Goal: Transaction & Acquisition: Purchase product/service

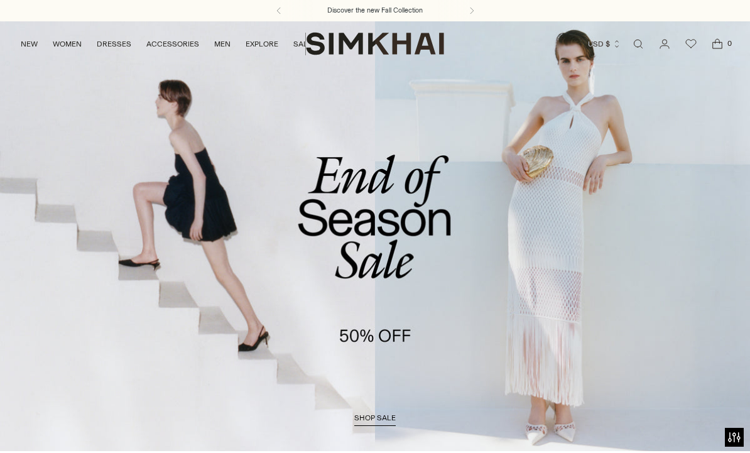
click at [21, 48] on link "NEW" at bounding box center [29, 44] width 17 height 28
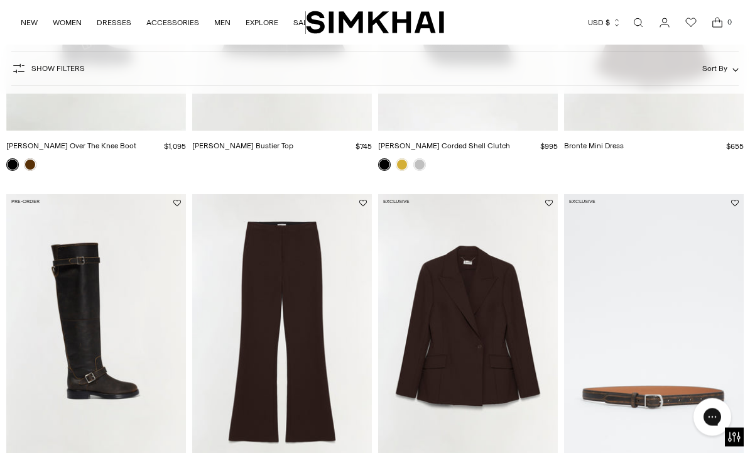
scroll to position [692, 0]
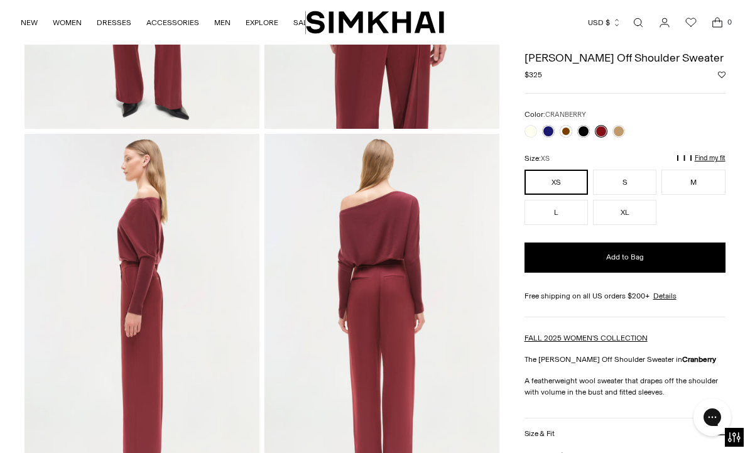
scroll to position [307, 0]
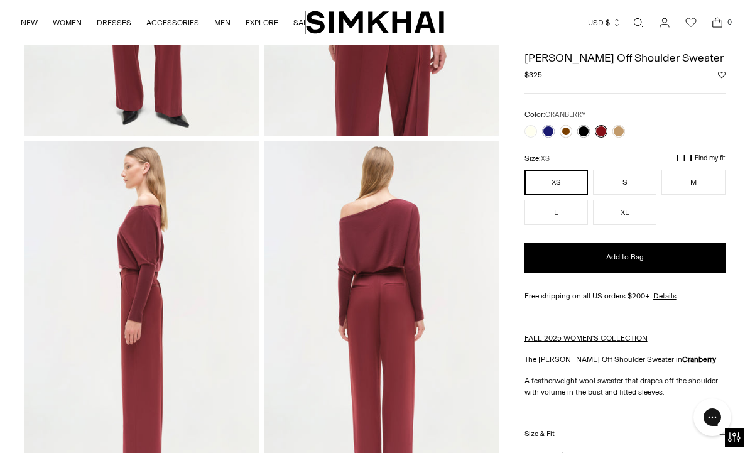
click at [570, 128] on link at bounding box center [566, 132] width 13 height 13
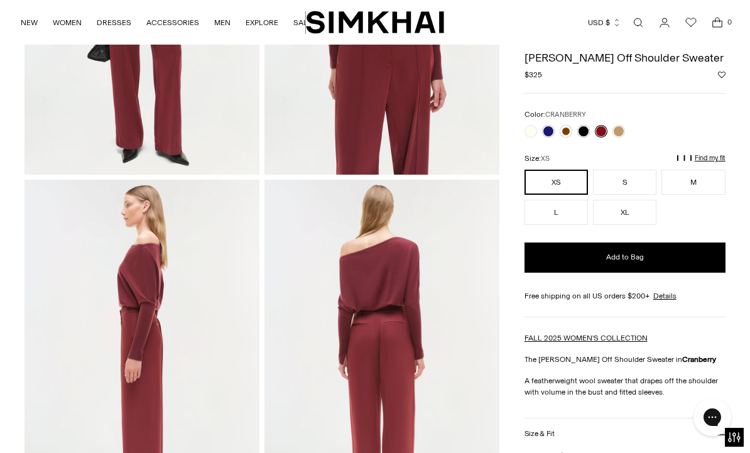
scroll to position [140, 0]
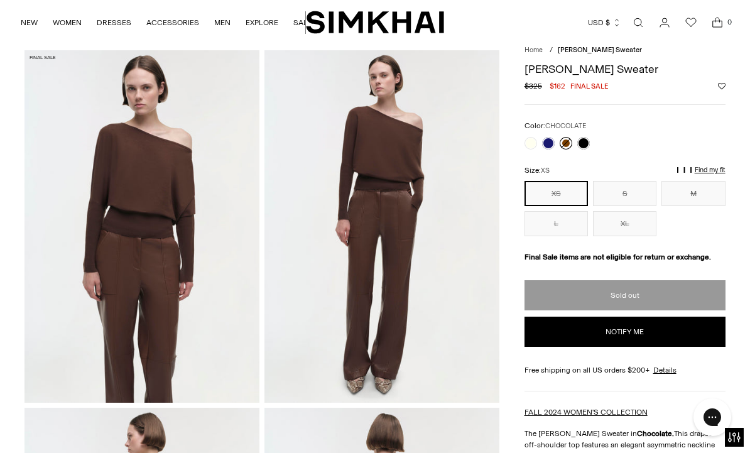
scroll to position [41, 0]
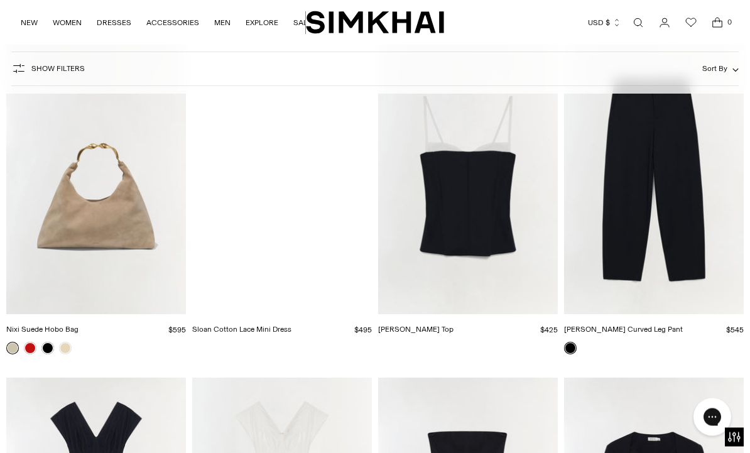
scroll to position [14742, 0]
